Goal: Navigation & Orientation: Find specific page/section

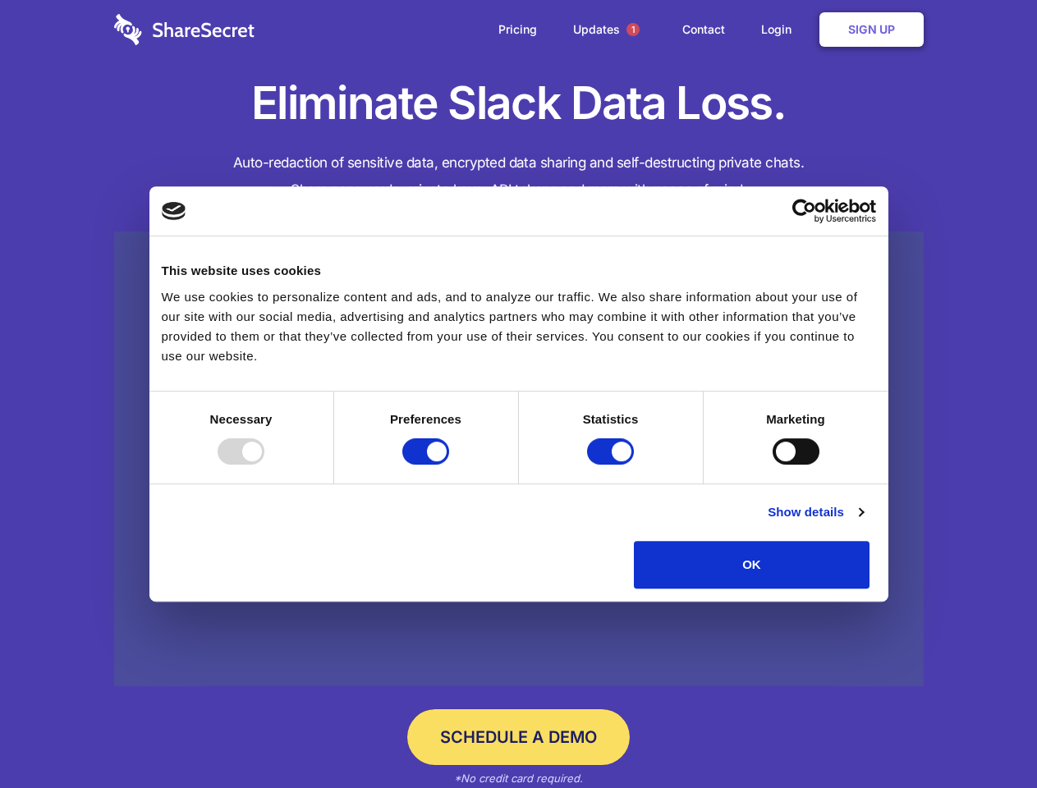
click at [264, 465] on div at bounding box center [241, 452] width 47 height 26
click at [449, 465] on input "Preferences" at bounding box center [425, 452] width 47 height 26
checkbox input "false"
click at [613, 465] on input "Statistics" at bounding box center [610, 452] width 47 height 26
checkbox input "false"
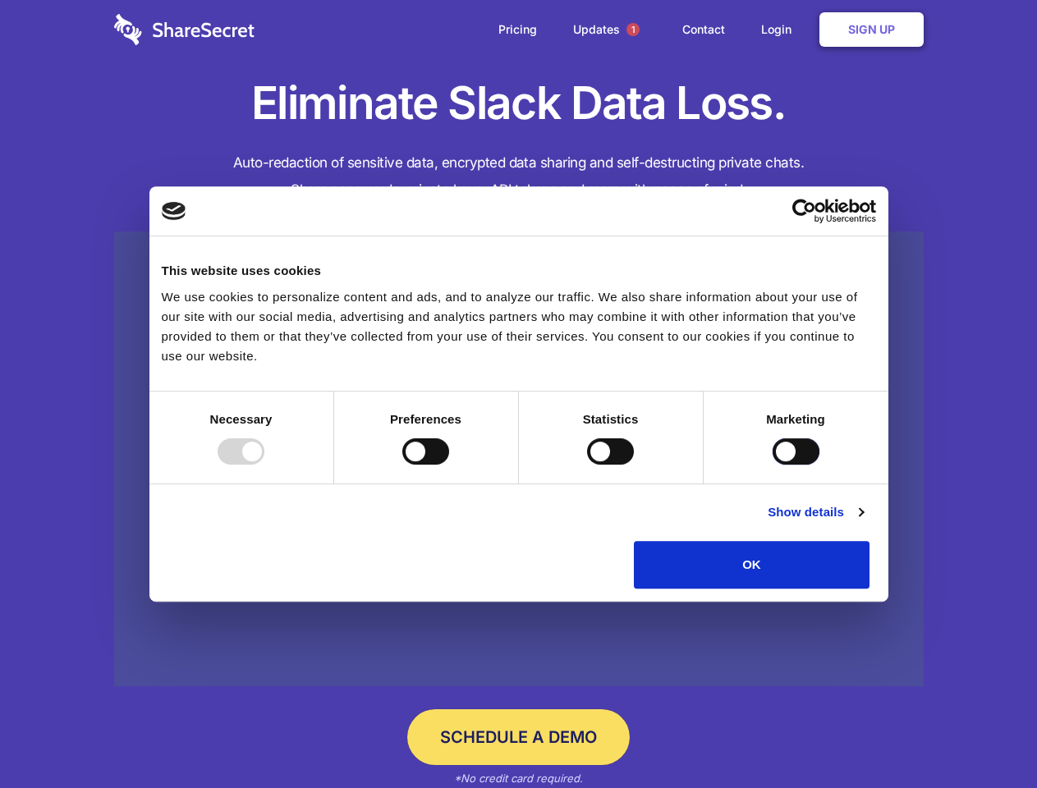
click at [773, 465] on input "Marketing" at bounding box center [796, 452] width 47 height 26
checkbox input "true"
click at [863, 522] on link "Show details" at bounding box center [815, 513] width 95 height 20
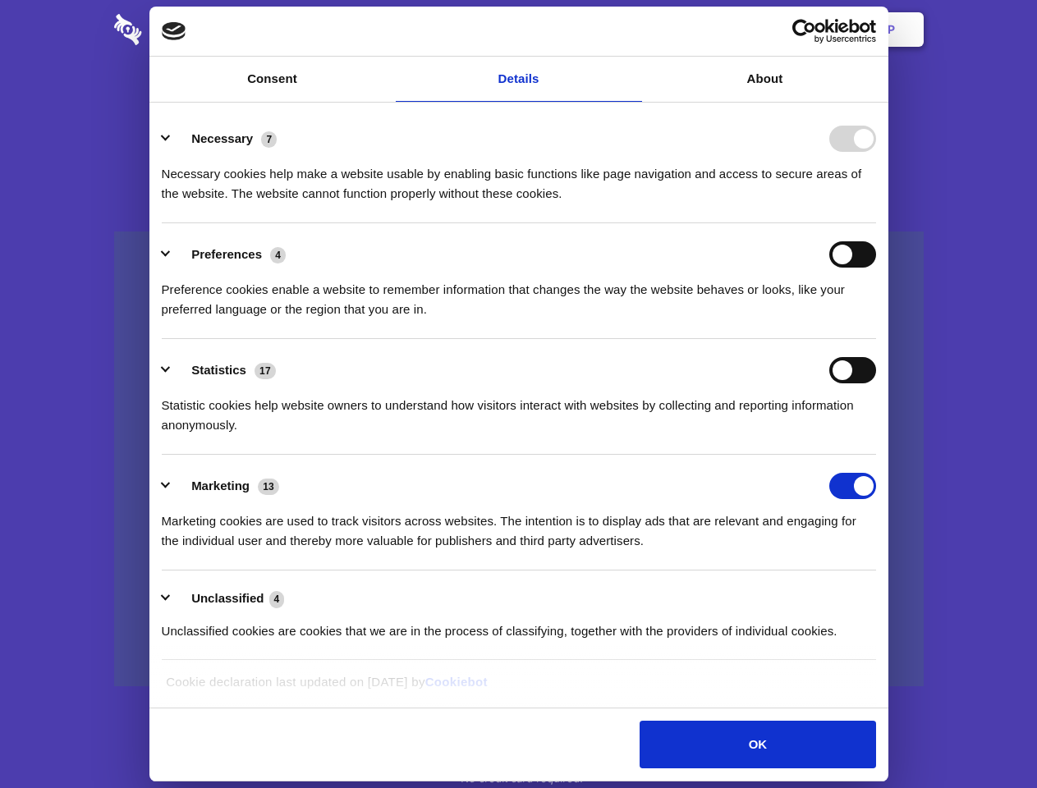
click at [876, 223] on li "Necessary 7 Necessary cookies help make a website usable by enabling basic func…" at bounding box center [519, 166] width 714 height 116
click at [632, 30] on span "1" at bounding box center [633, 29] width 13 height 13
